Goal: Task Accomplishment & Management: Complete application form

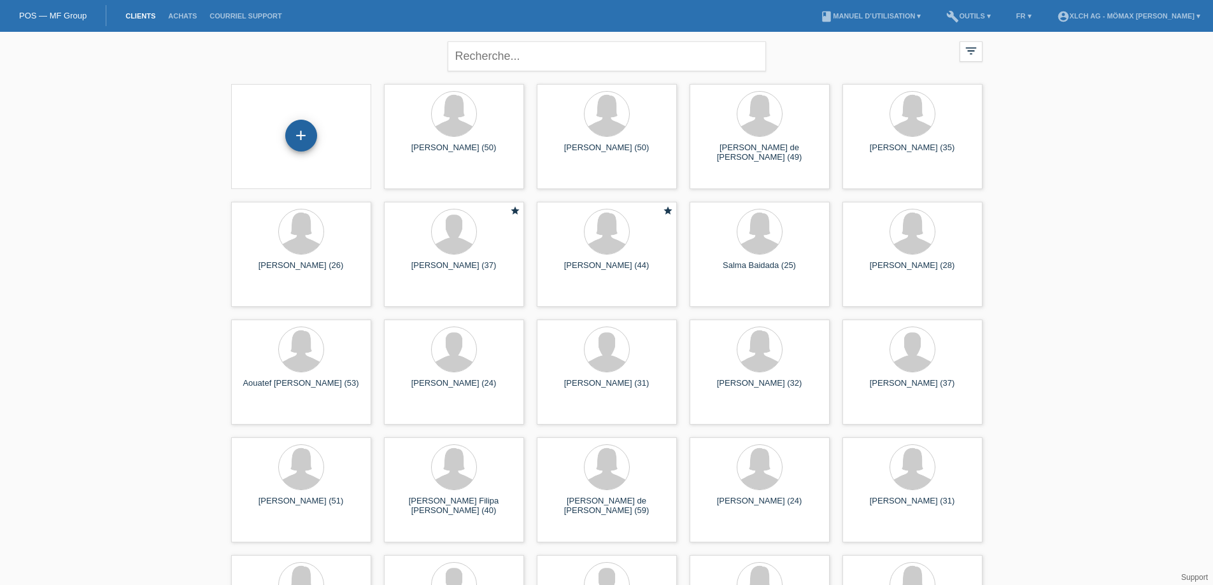
click at [301, 146] on div "+" at bounding box center [301, 136] width 31 height 22
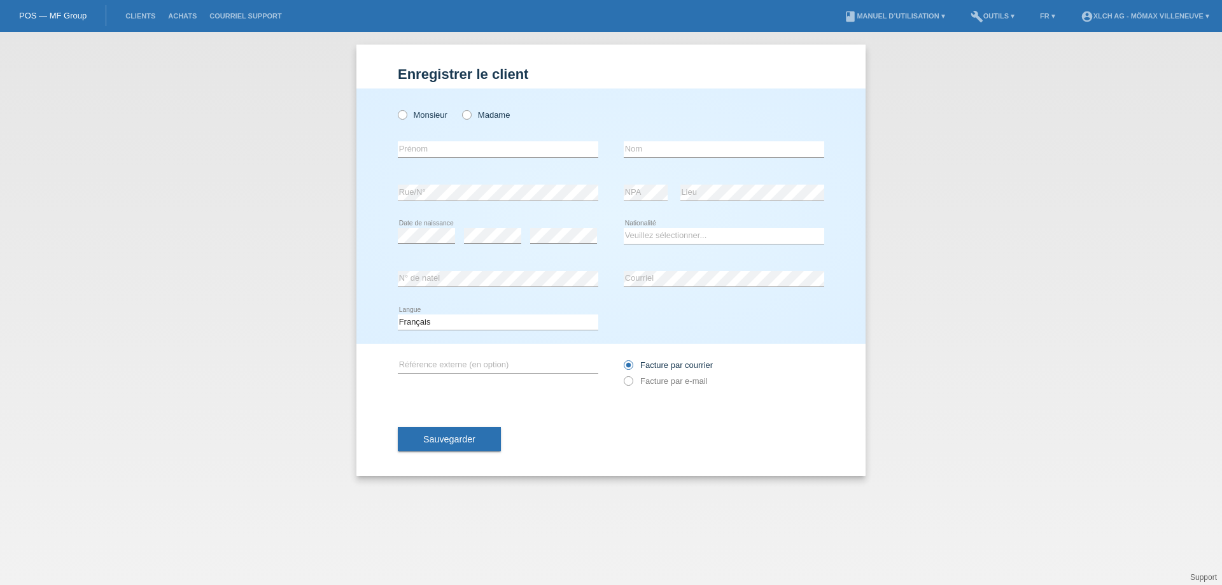
click at [399, 109] on div "Monsieur Madame" at bounding box center [498, 115] width 201 height 26
click at [396, 108] on icon at bounding box center [396, 108] width 0 height 0
click at [406, 111] on input "Monsieur" at bounding box center [402, 114] width 8 height 8
radio input "true"
click at [424, 143] on input "text" at bounding box center [498, 149] width 201 height 16
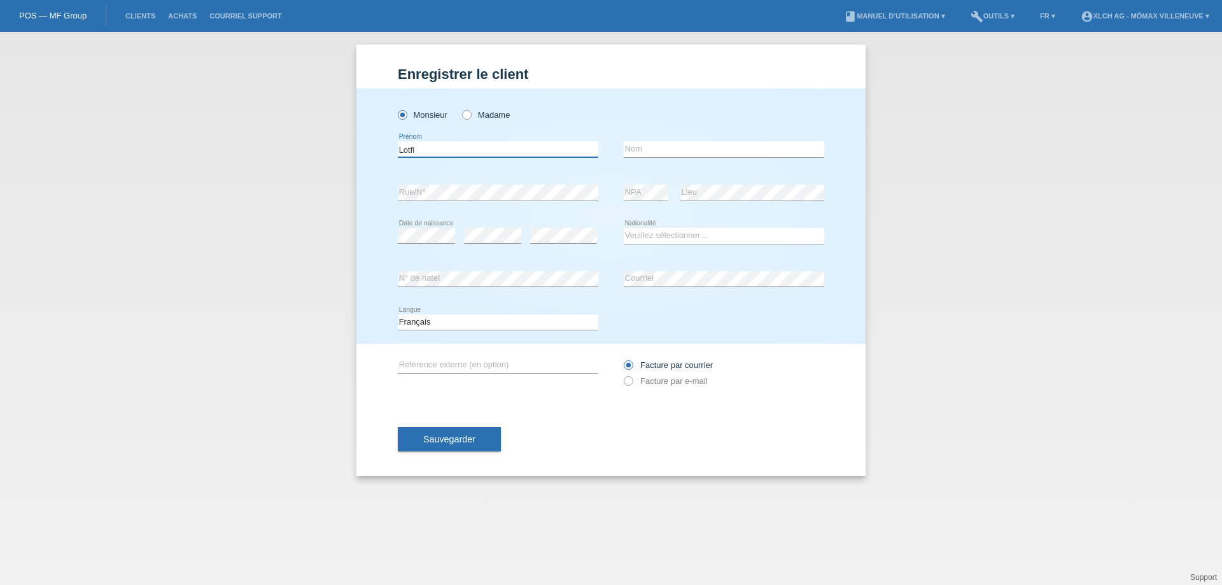
type input "Lotfi"
click at [637, 141] on div "error Nom" at bounding box center [724, 149] width 201 height 43
click at [641, 153] on input "text" at bounding box center [724, 149] width 201 height 16
type input "Saidani"
click at [640, 237] on select "Veuillez sélectionner... Suisse Allemagne Autriche Liechtenstein ------------ A…" at bounding box center [724, 235] width 201 height 15
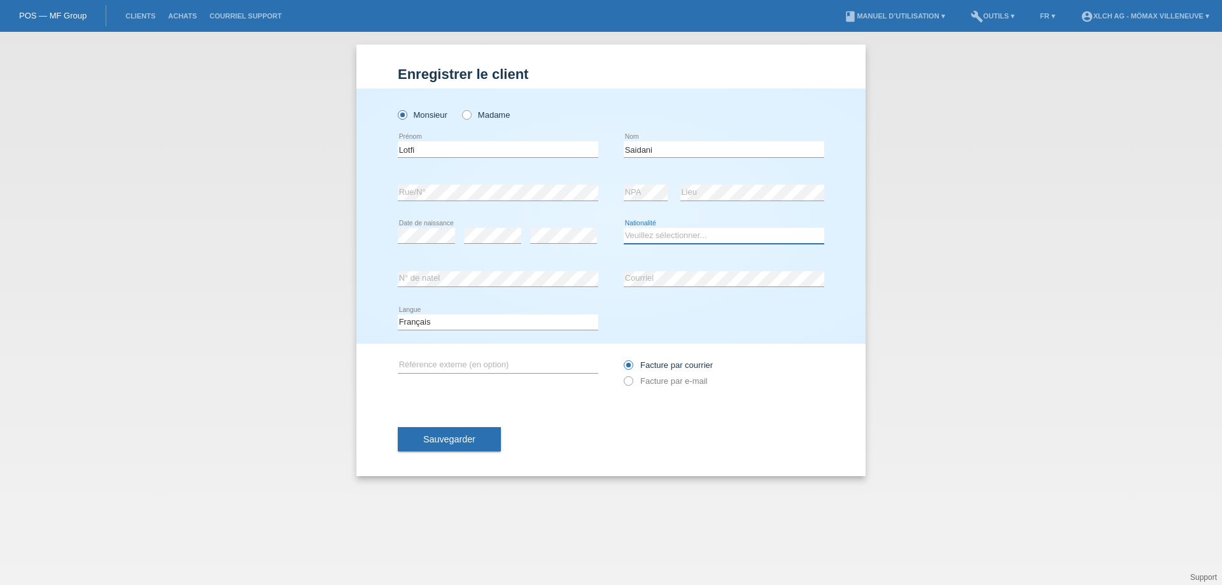
select select "DZ"
click at [624, 228] on select "Veuillez sélectionner... Suisse Allemagne Autriche Liechtenstein ------------ A…" at bounding box center [724, 235] width 201 height 15
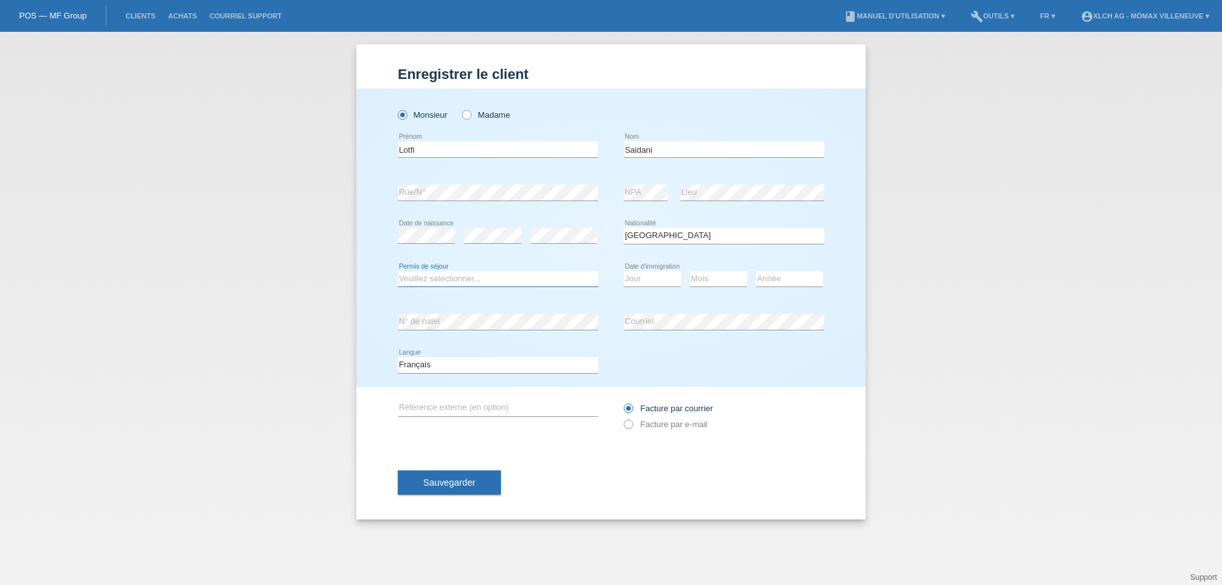
click at [480, 280] on select "Veuillez sélectionner... C B B - Statut de réfugié Autre" at bounding box center [498, 278] width 201 height 15
select select "C"
click at [398, 271] on select "Veuillez sélectionner... C B B - Statut de réfugié Autre" at bounding box center [498, 278] width 201 height 15
click at [655, 280] on select "Jour 01 02 03 04 05 06 07 08 09 10 11" at bounding box center [652, 278] width 57 height 15
click at [714, 299] on div "Mois 01 02 03 04 05 06 07 08 09 10 11 12 error" at bounding box center [718, 279] width 57 height 43
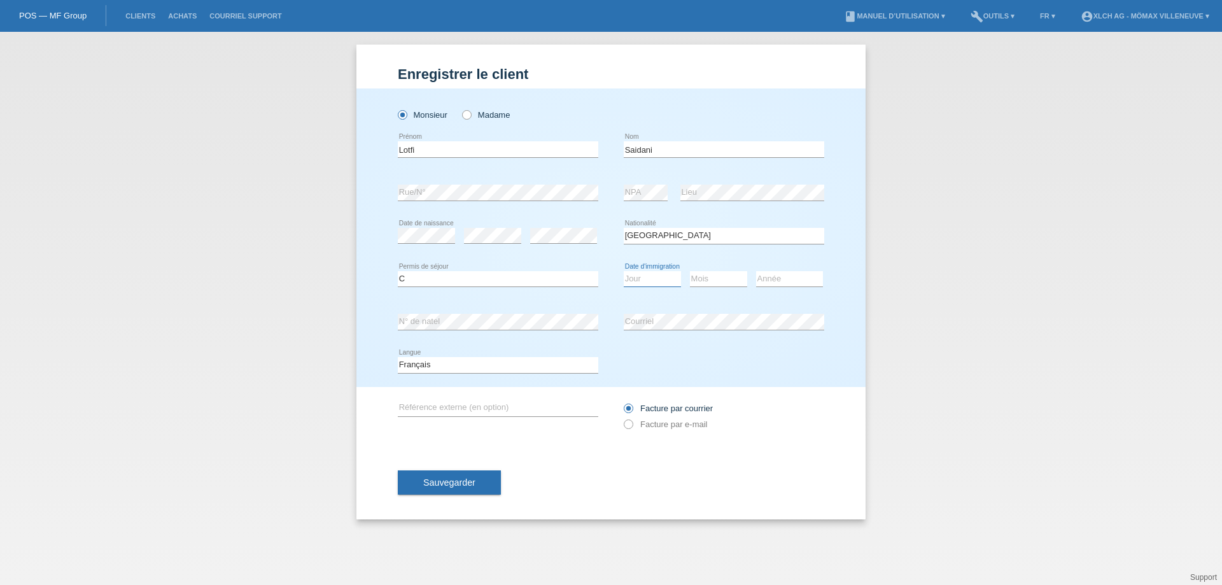
click at [658, 279] on select "Jour 01 02 03 04 05 06 07 08 09 10 11" at bounding box center [652, 278] width 57 height 15
click at [777, 276] on select "Année 2025 2024 2023 2022 2021 2020 2019 2018 2017 2016 2015 2014 2013 2012 201…" at bounding box center [789, 278] width 67 height 15
select select "2001"
click at [756, 271] on select "Année 2025 2024 2023 2022 2021 2020 2019 2018 2017 2016 2015 2014 2013 2012 201…" at bounding box center [789, 278] width 67 height 15
click at [670, 278] on select "Jour 01 02 03 04 05 06 07 08 09 10 11" at bounding box center [652, 278] width 57 height 15
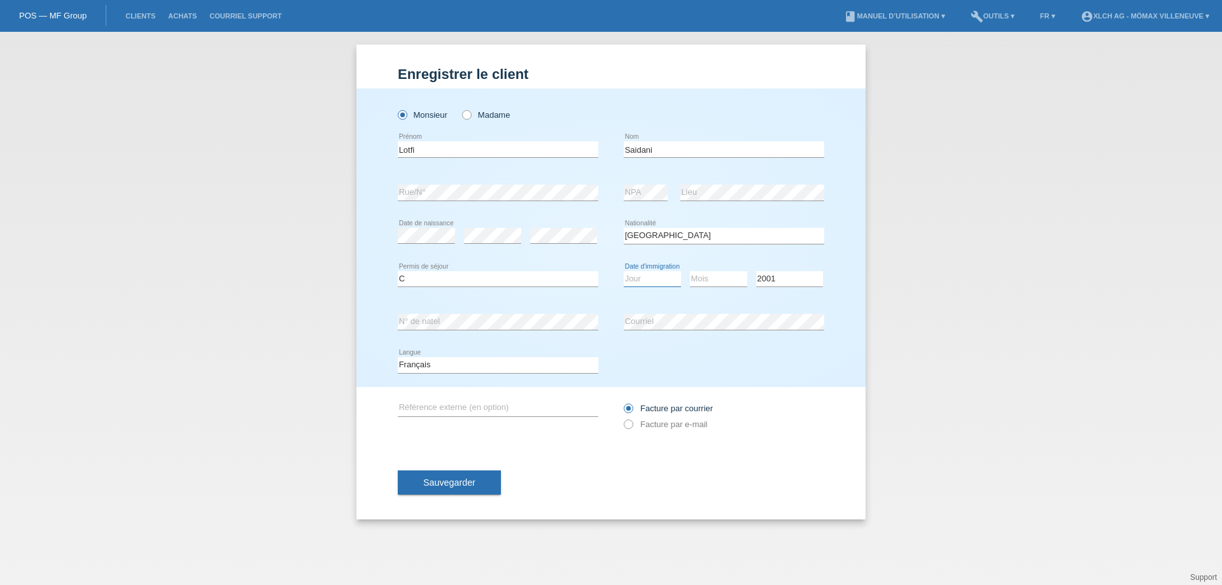
select select "02"
click at [624, 271] on select "Jour 01 02 03 04 05 06 07 08 09 10 11" at bounding box center [652, 278] width 57 height 15
click at [719, 276] on select "Mois 01 02 03 04 05 06 07 08 09 10 11" at bounding box center [718, 278] width 57 height 15
select select "01"
click at [690, 271] on select "Mois 01 02 03 04 05 06 07 08 09 10 11" at bounding box center [718, 278] width 57 height 15
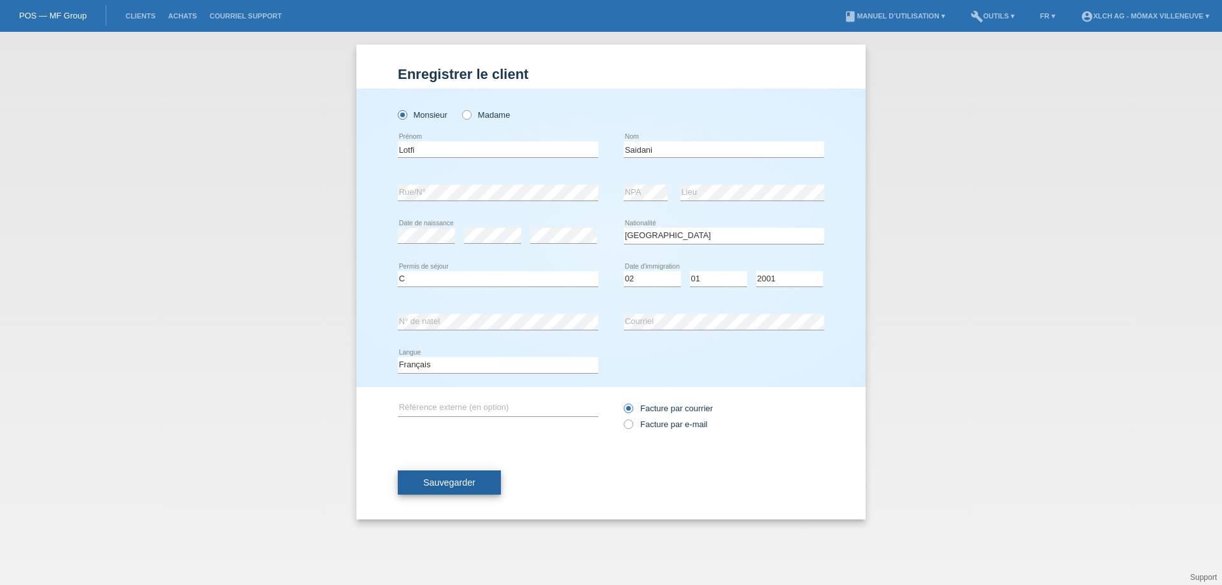
click at [458, 487] on span "Sauvegarder" at bounding box center [449, 483] width 52 height 10
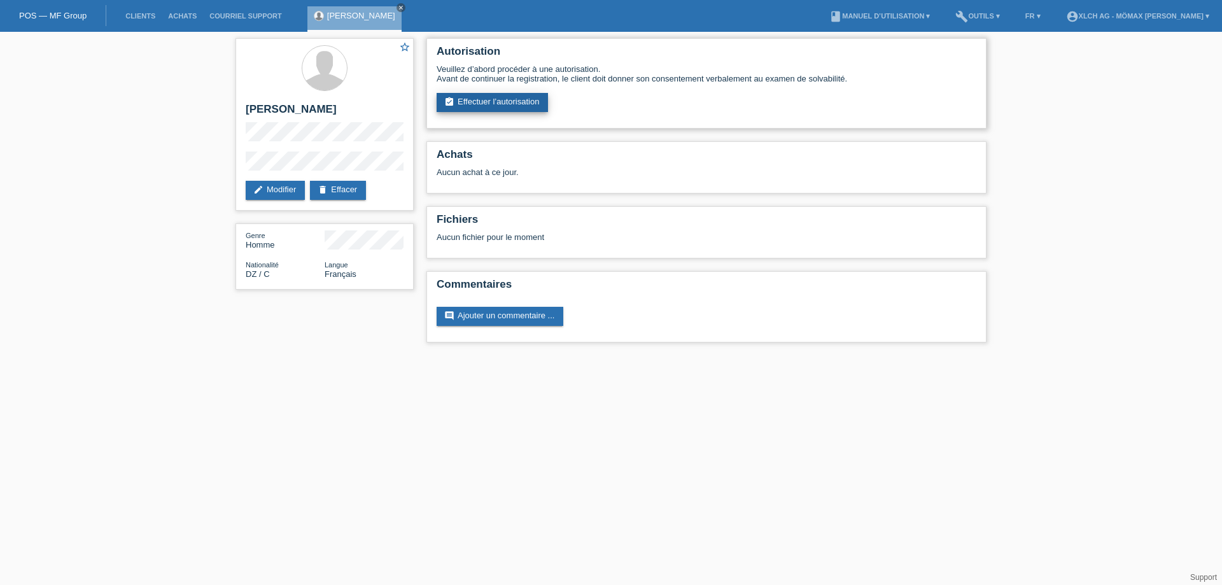
click at [533, 106] on link "assignment_turned_in Effectuer l’autorisation" at bounding box center [492, 102] width 111 height 19
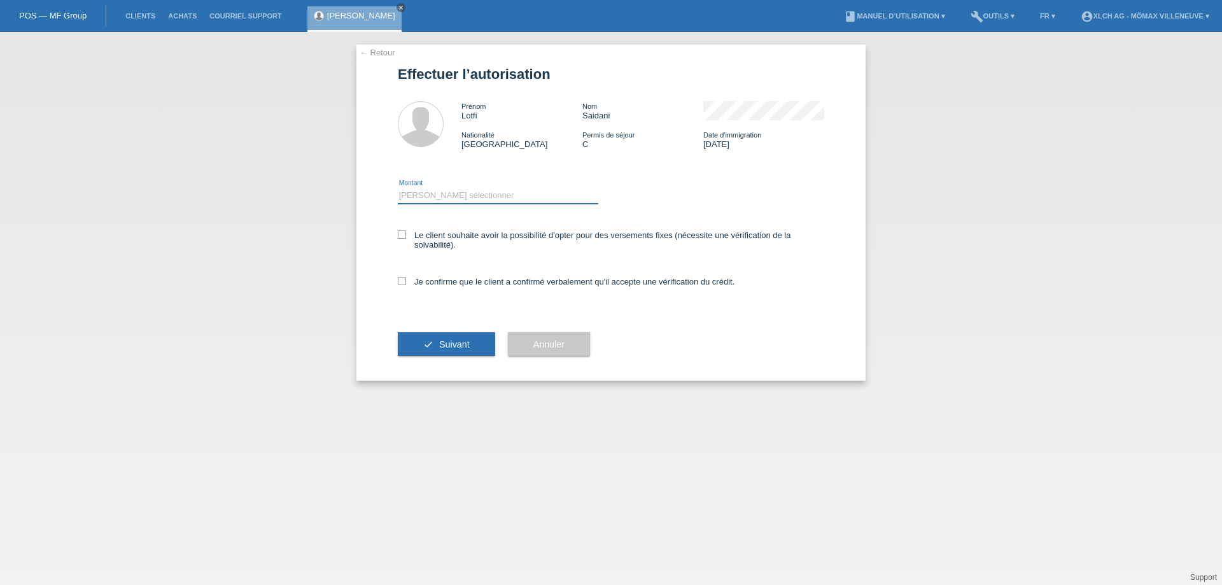
click at [440, 197] on select "Veuillez sélectionner CHF 1.00 - CHF 499.00 CHF 500.00 - CHF 1'999.00 CHF 2'000…" at bounding box center [498, 195] width 201 height 15
click at [549, 157] on div "Prénom Lotfi Nom Saidani Nationalité Algérie Permis de séjour C" at bounding box center [611, 125] width 427 height 73
click at [506, 189] on select "Veuillez sélectionner CHF 1.00 - CHF 499.00 CHF 500.00 - CHF 1'999.00 CHF 2'000…" at bounding box center [498, 195] width 201 height 15
select select "2"
click at [398, 188] on select "Veuillez sélectionner CHF 1.00 - CHF 499.00 CHF 500.00 - CHF 1'999.00 CHF 2'000…" at bounding box center [498, 195] width 201 height 15
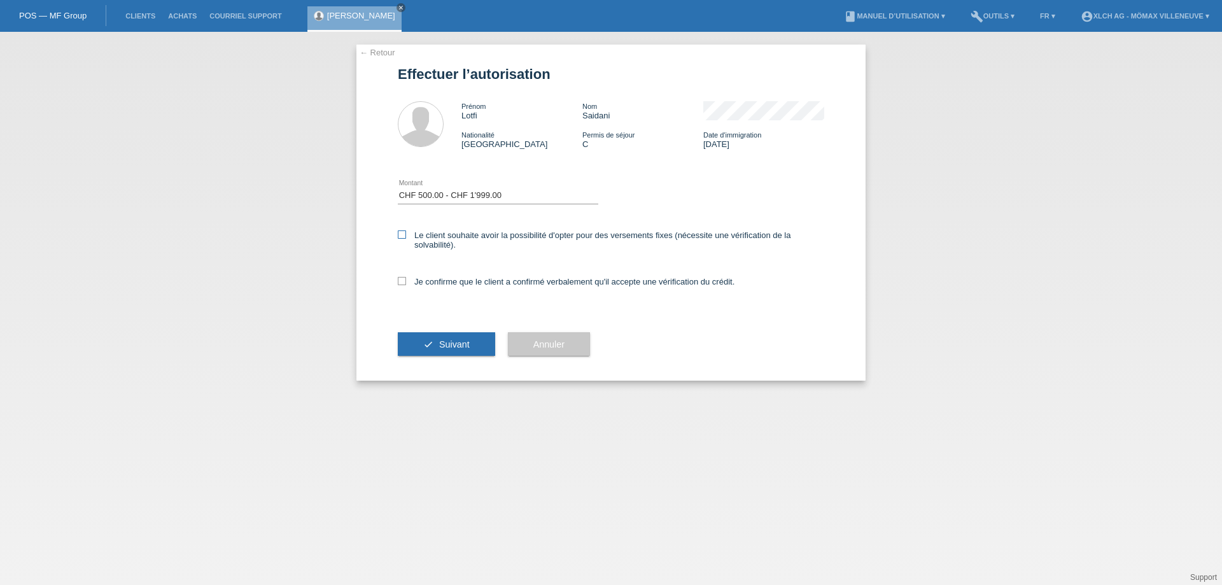
click at [407, 237] on label "Le client souhaite avoir la possibilité d'opter pour des versements fixes (néce…" at bounding box center [611, 239] width 427 height 19
click at [406, 237] on input "Le client souhaite avoir la possibilité d'opter pour des versements fixes (néce…" at bounding box center [402, 234] width 8 height 8
checkbox input "true"
click at [401, 280] on icon at bounding box center [402, 281] width 8 height 8
click at [401, 280] on input "Je confirme que le client a confirmé verbalement qu'il accepte une vérification…" at bounding box center [402, 281] width 8 height 8
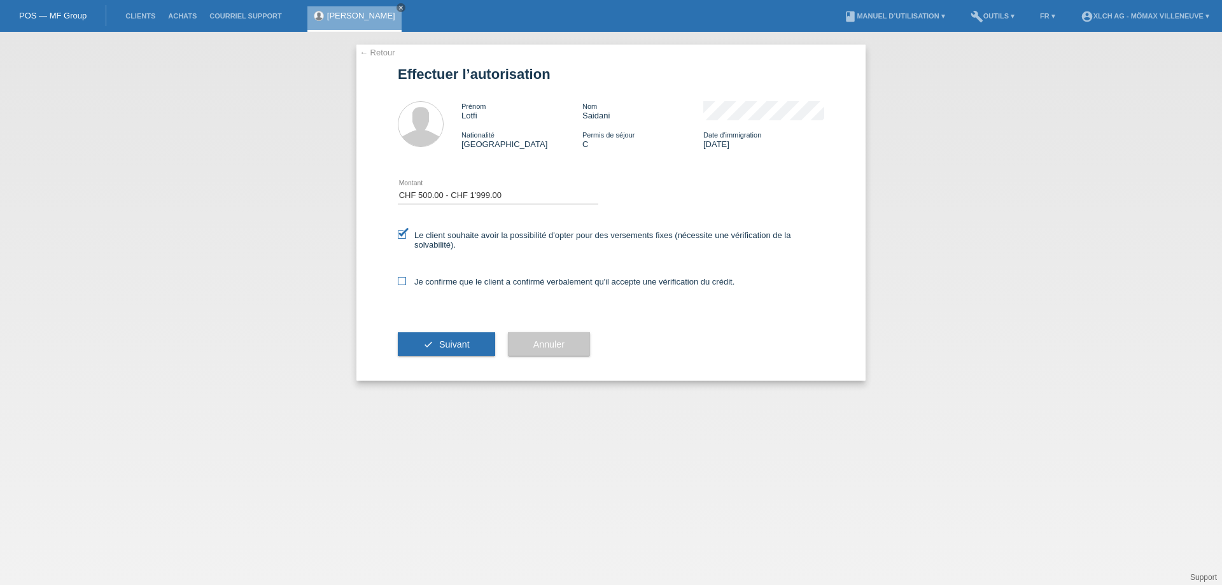
checkbox input "true"
click at [432, 350] on button "check Suivant" at bounding box center [446, 344] width 97 height 24
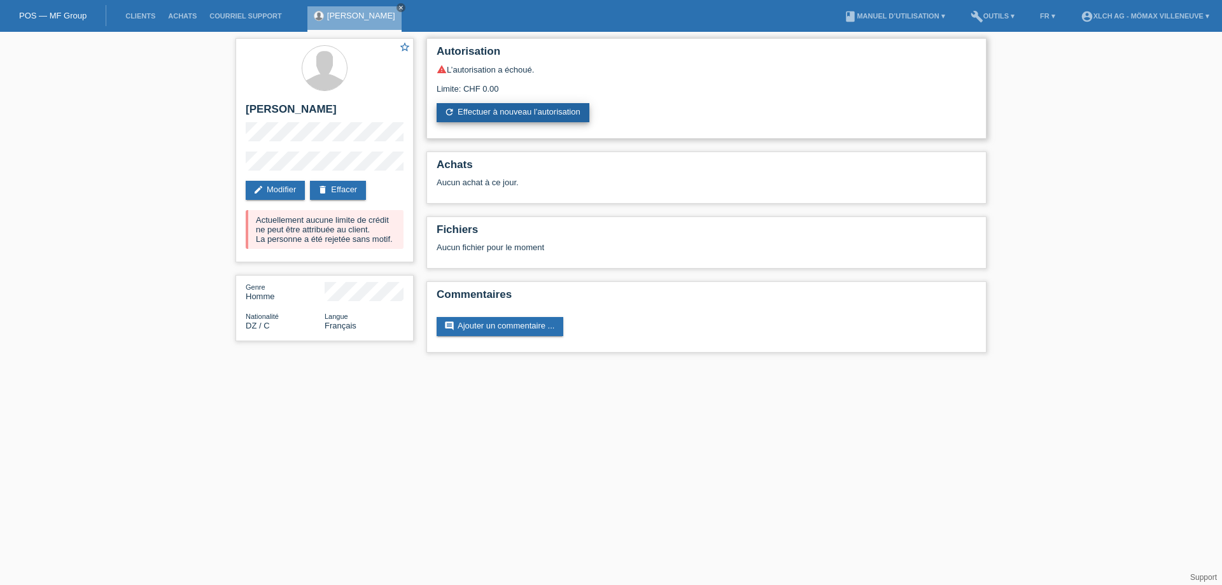
click at [551, 114] on link "refresh Effectuer à nouveau l’autorisation" at bounding box center [513, 112] width 153 height 19
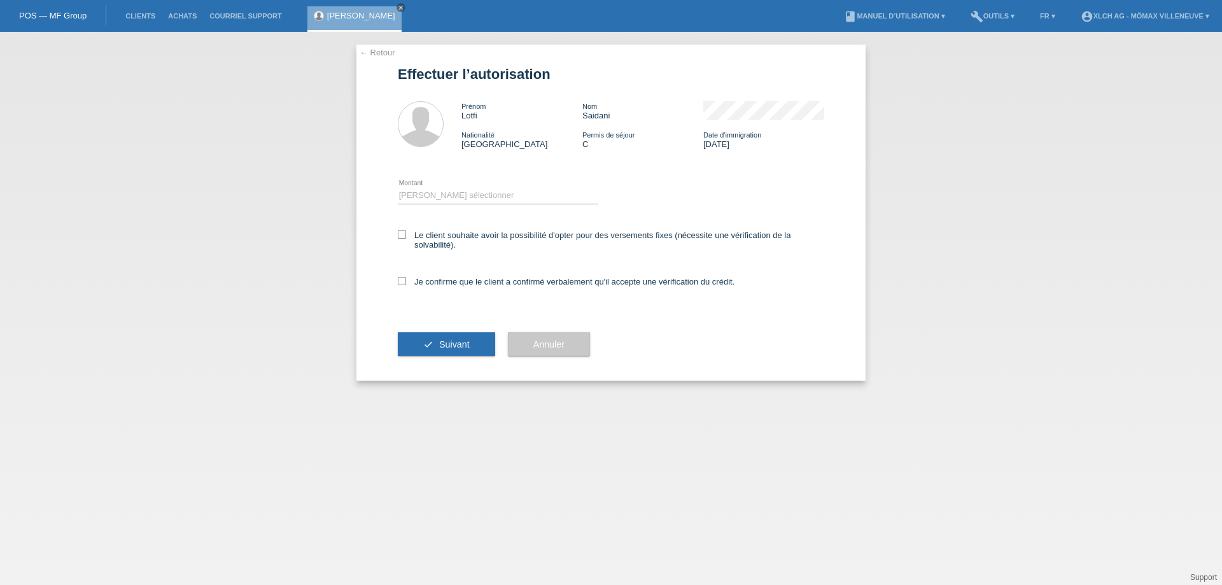
click at [495, 204] on icon at bounding box center [498, 204] width 201 height 1
click at [423, 199] on select "Veuillez sélectionner CHF 1.00 - CHF 499.00 CHF 500.00 - CHF 1'999.00 CHF 2'000…" at bounding box center [498, 195] width 201 height 15
select select "2"
click at [398, 188] on select "Veuillez sélectionner CHF 1.00 - CHF 499.00 CHF 500.00 - CHF 1'999.00 CHF 2'000…" at bounding box center [498, 195] width 201 height 15
click at [403, 232] on icon at bounding box center [402, 234] width 8 height 8
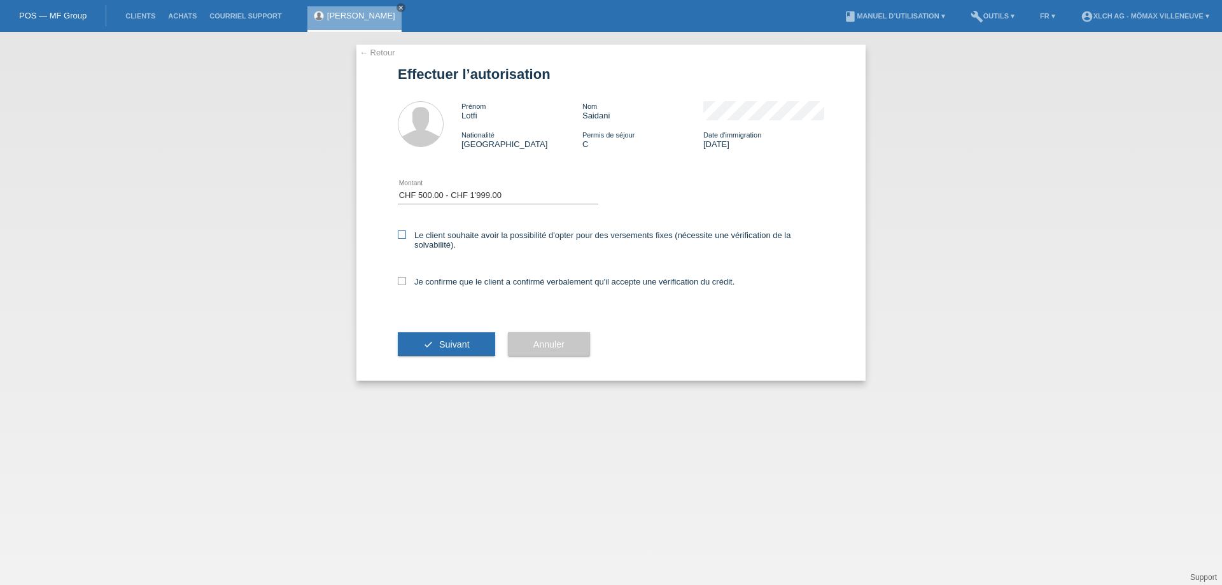
click at [403, 232] on input "Le client souhaite avoir la possibilité d'opter pour des versements fixes (néce…" at bounding box center [402, 234] width 8 height 8
checkbox input "true"
click at [403, 281] on icon at bounding box center [402, 281] width 8 height 8
click at [403, 281] on input "Je confirme que le client a confirmé verbalement qu'il accepte une vérification…" at bounding box center [402, 281] width 8 height 8
checkbox input "true"
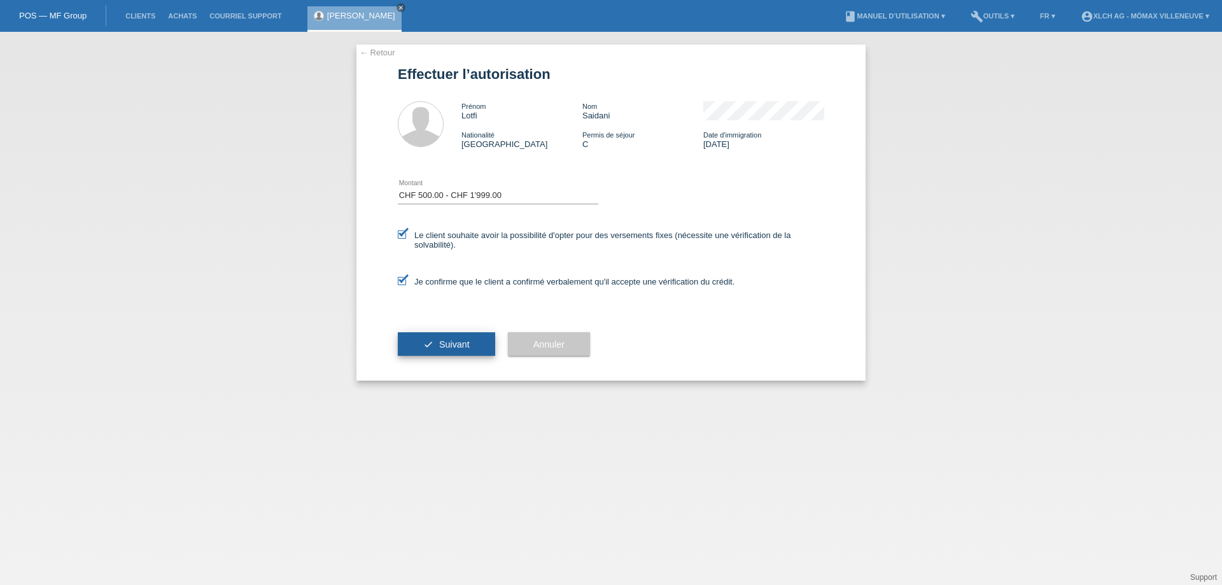
click at [446, 342] on span "Suivant" at bounding box center [454, 344] width 31 height 10
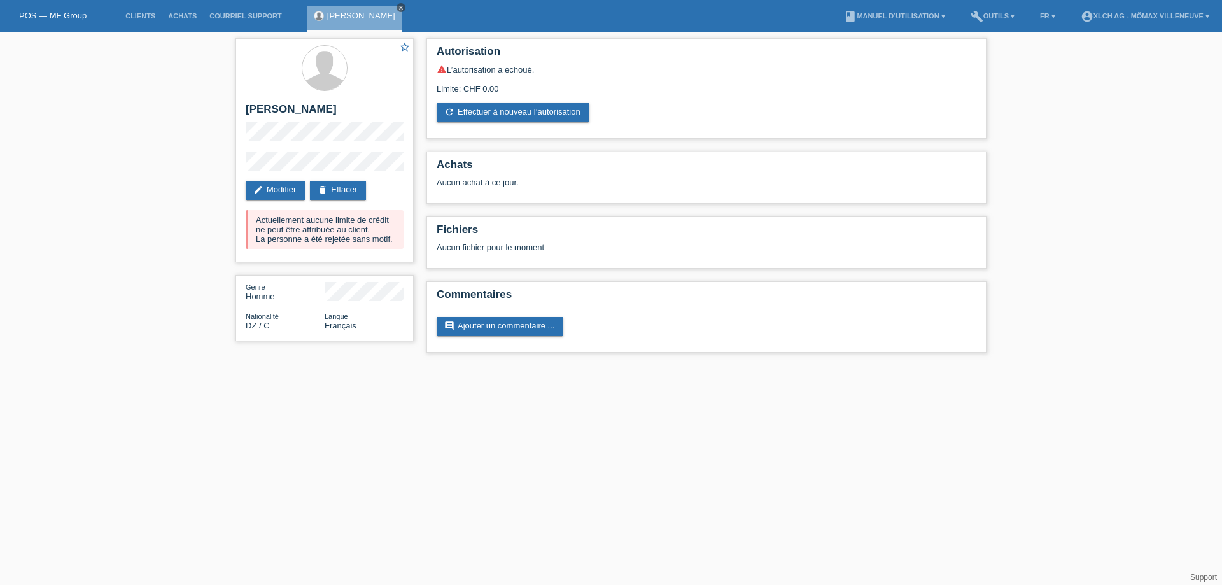
click at [398, 5] on icon "close" at bounding box center [401, 7] width 6 height 6
click at [330, 194] on link "delete Effacer" at bounding box center [338, 190] width 56 height 19
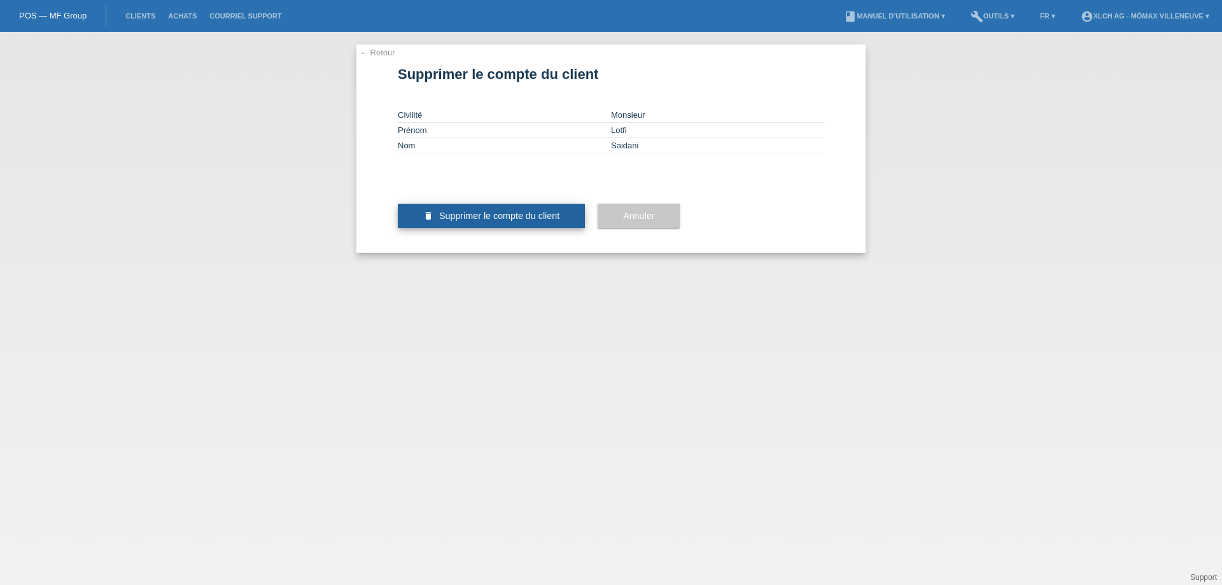
click at [464, 228] on button "delete Supprimer le compte du client" at bounding box center [491, 216] width 187 height 24
